Goal: Information Seeking & Learning: Learn about a topic

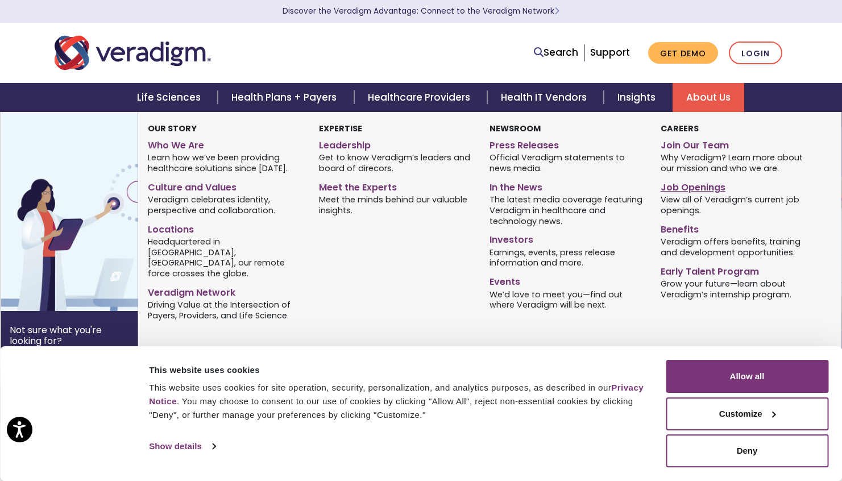
click at [701, 192] on link "Job Openings" at bounding box center [738, 185] width 154 height 16
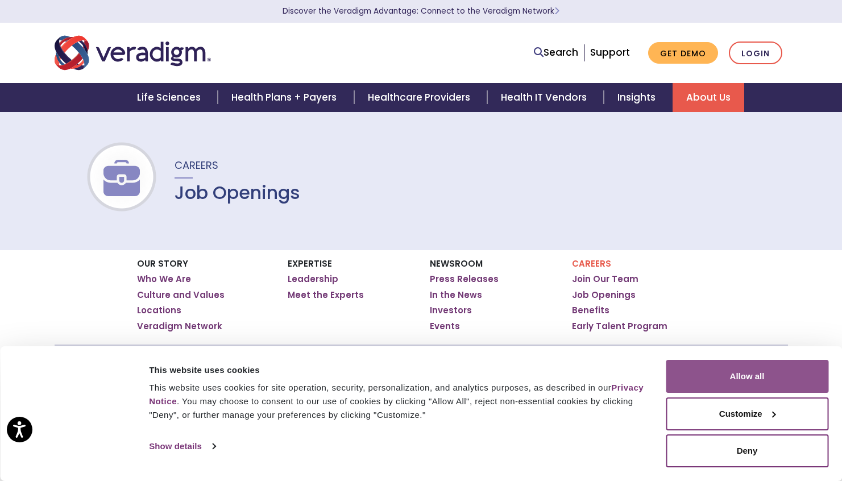
click at [794, 373] on button "Allow all" at bounding box center [747, 376] width 163 height 33
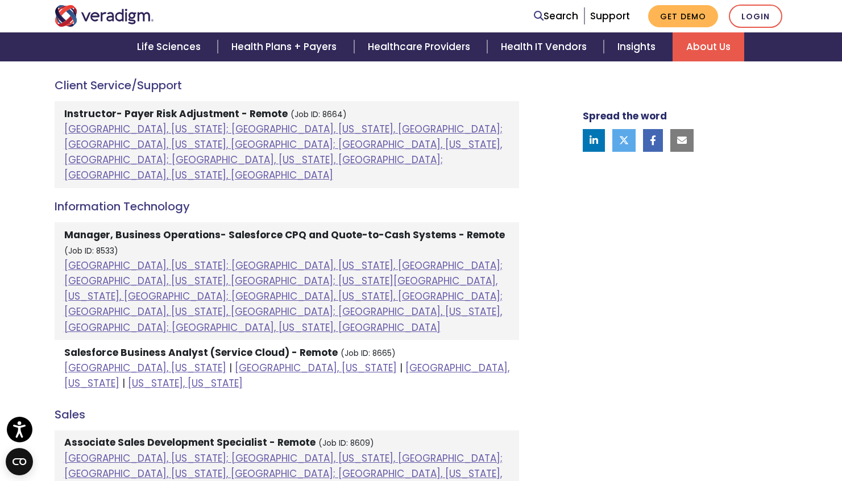
scroll to position [664, 0]
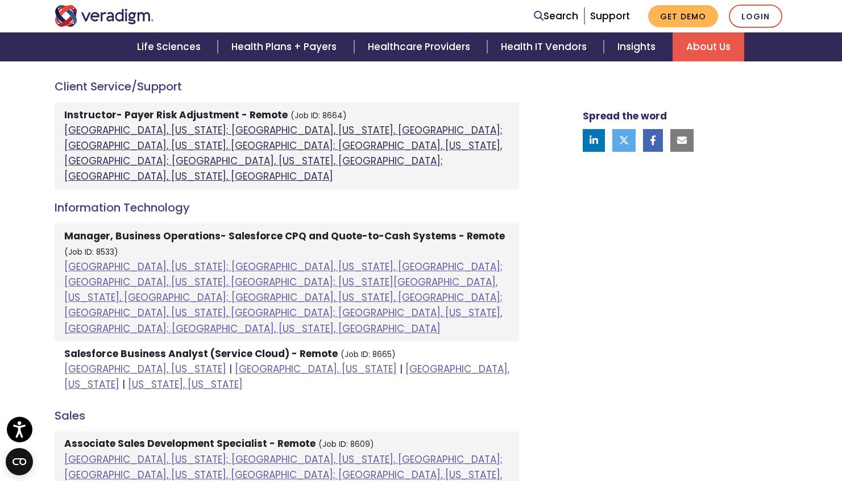
click at [189, 133] on link "Atlanta, Georgia; Chicago, Illinois, United States; Houston, Texas, United Stat…" at bounding box center [283, 153] width 439 height 60
